Goal: Navigation & Orientation: Find specific page/section

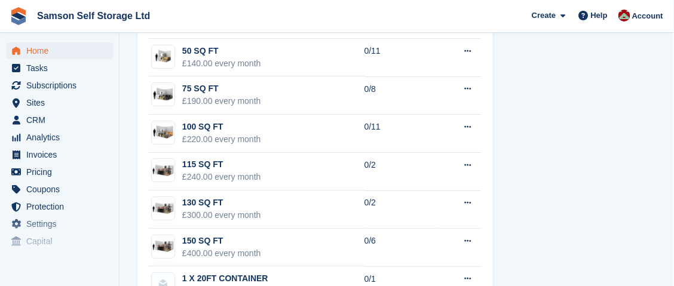
scroll to position [1106, 0]
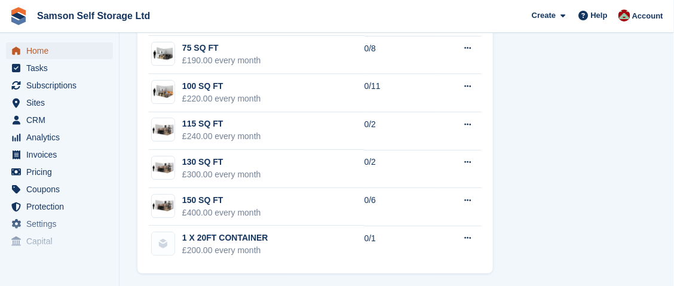
click at [55, 53] on span "Home" at bounding box center [62, 50] width 72 height 17
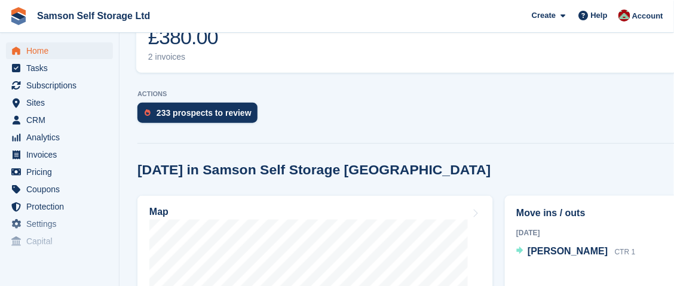
scroll to position [477, 0]
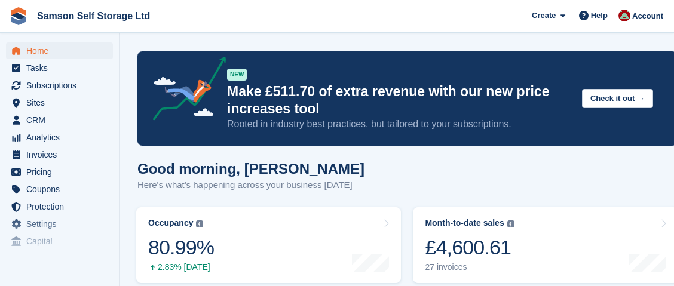
scroll to position [477, 0]
